Goal: Information Seeking & Learning: Learn about a topic

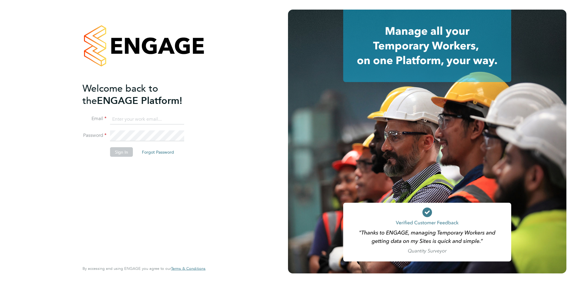
type input "summer.fleming@berryrecruitment.co.uk"
click at [121, 153] on button "Sign In" at bounding box center [121, 152] width 23 height 10
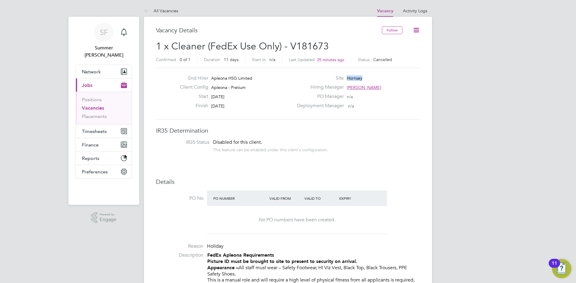
drag, startPoint x: 361, startPoint y: 77, endPoint x: 333, endPoint y: 78, distance: 28.5
click at [333, 78] on div "Site Hornsey" at bounding box center [357, 79] width 129 height 9
copy span "Hornsey"
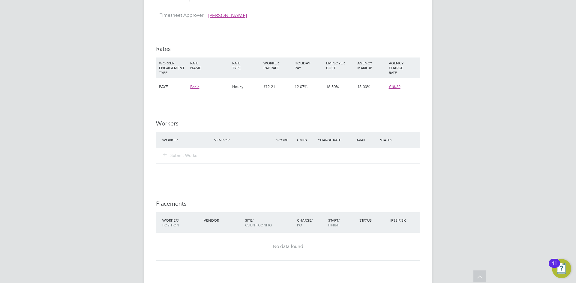
scroll to position [570, 0]
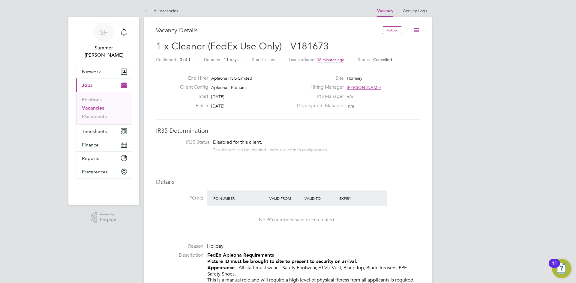
click at [94, 79] on button "Current page: Jobs" at bounding box center [104, 85] width 56 height 13
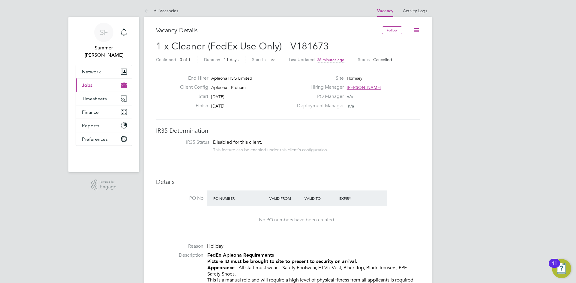
click at [126, 82] on icon "Main navigation" at bounding box center [124, 83] width 6 height 3
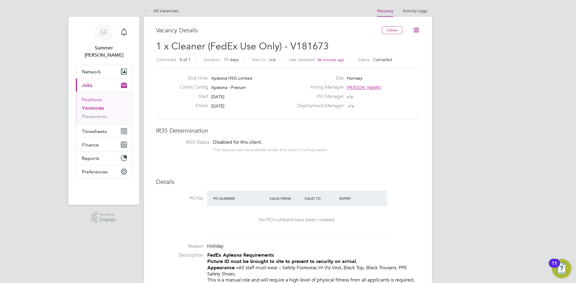
click at [95, 97] on link "Positions" at bounding box center [92, 100] width 20 height 6
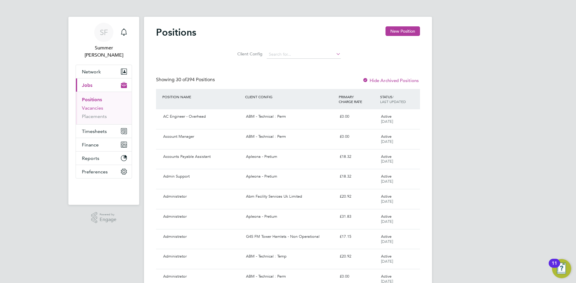
click at [94, 105] on link "Vacancies" at bounding box center [92, 108] width 21 height 6
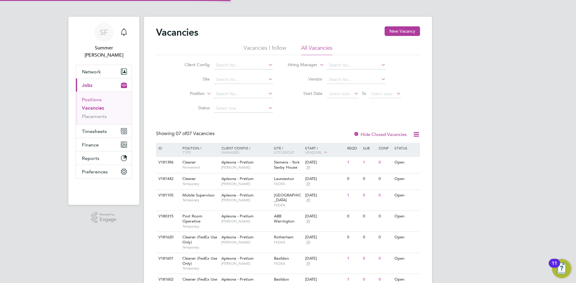
click at [96, 97] on link "Positions" at bounding box center [92, 100] width 20 height 6
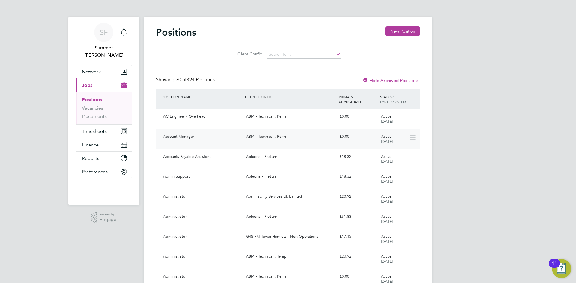
click at [194, 137] on div "Account Manager" at bounding box center [202, 137] width 83 height 10
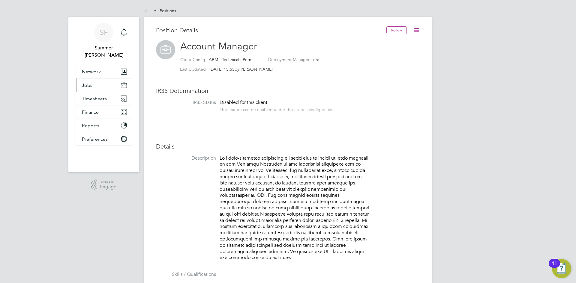
click at [83, 82] on span "Jobs" at bounding box center [87, 85] width 10 height 6
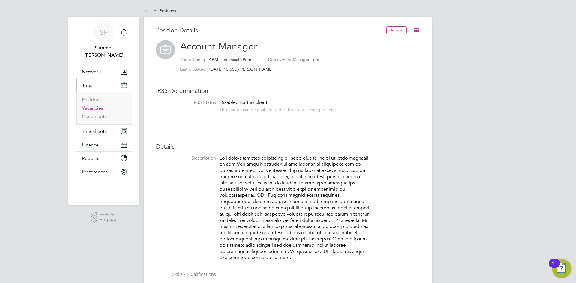
click at [90, 105] on link "Vacancies" at bounding box center [92, 108] width 21 height 6
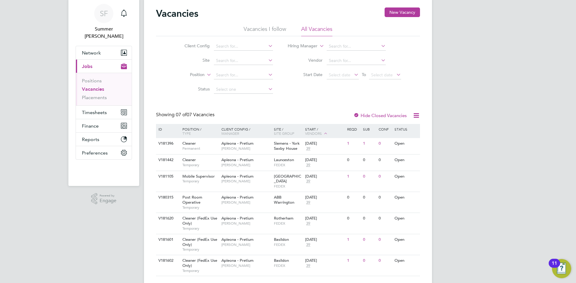
scroll to position [29, 0]
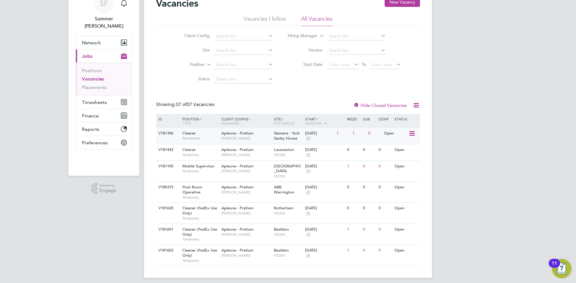
click at [354, 133] on div "1" at bounding box center [359, 133] width 16 height 11
